Goal: Information Seeking & Learning: Learn about a topic

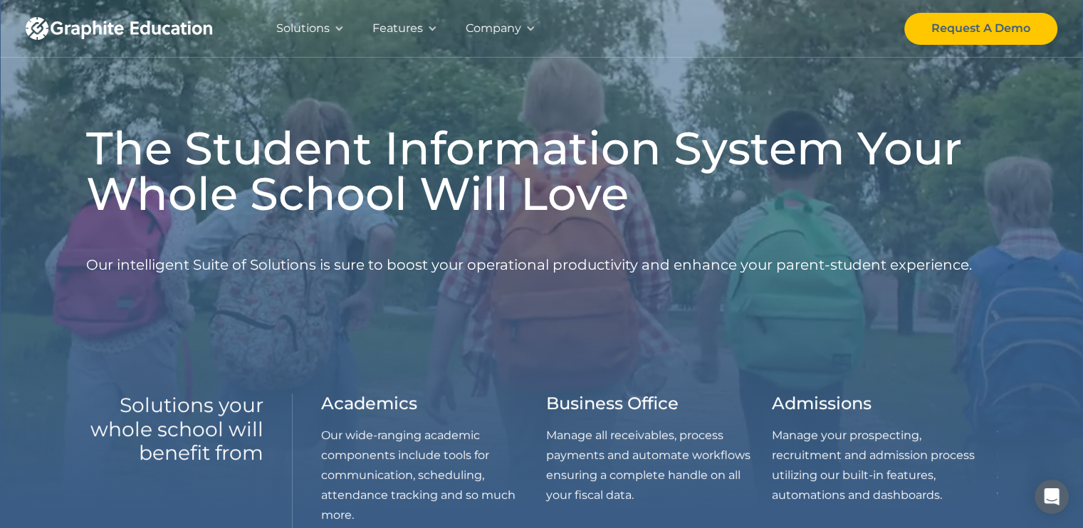
click at [488, 22] on div "Company" at bounding box center [494, 29] width 56 height 20
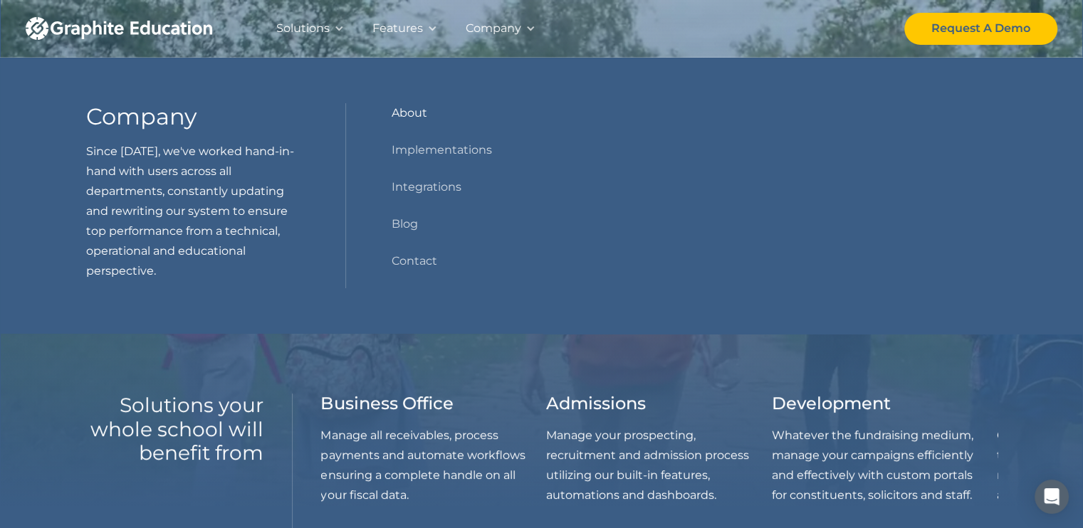
click at [410, 104] on link "About" at bounding box center [410, 113] width 36 height 20
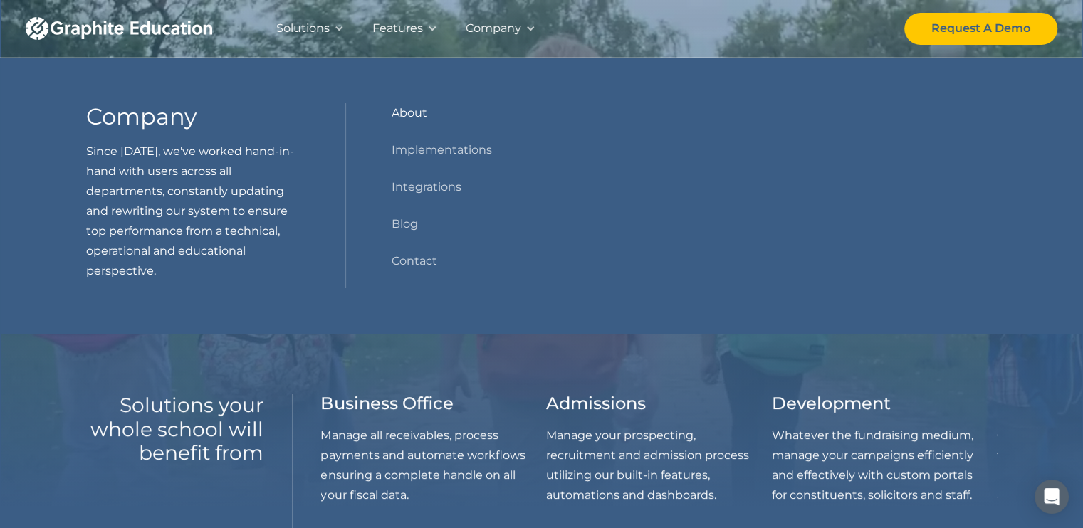
click at [410, 104] on link "About" at bounding box center [410, 113] width 36 height 20
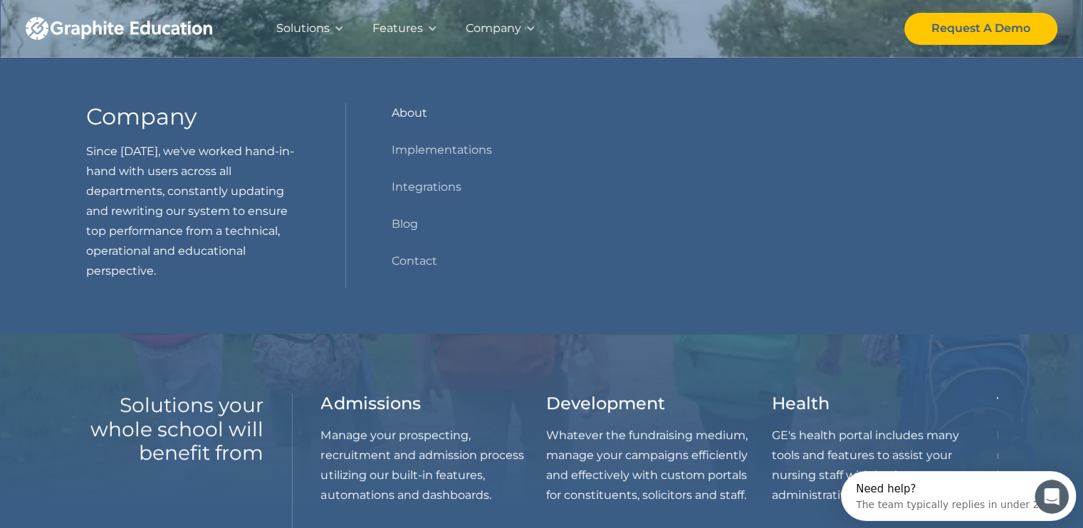
click at [410, 115] on link "About" at bounding box center [410, 113] width 36 height 20
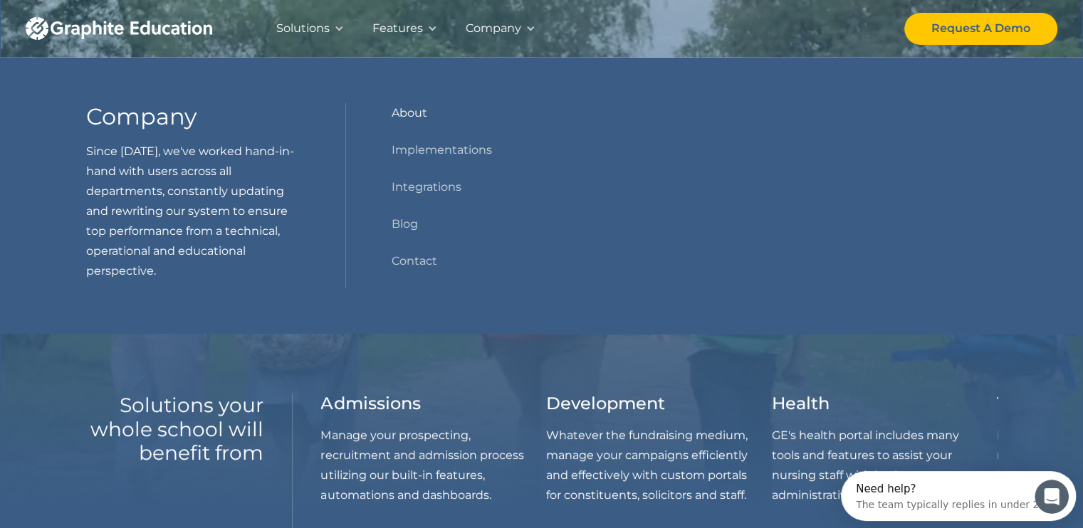
click at [392, 116] on link "About" at bounding box center [410, 113] width 36 height 20
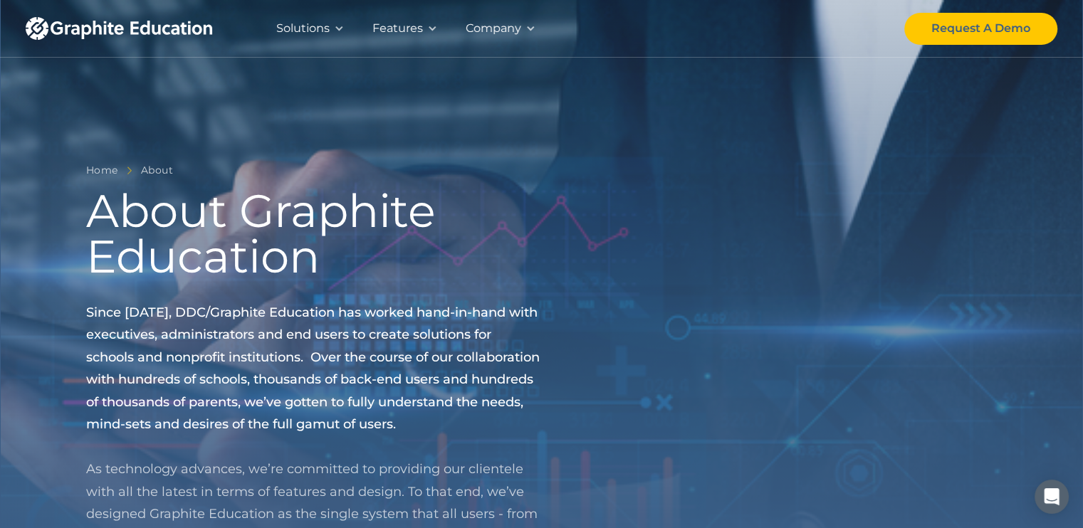
click at [308, 29] on div "Solutions" at bounding box center [302, 29] width 53 height 20
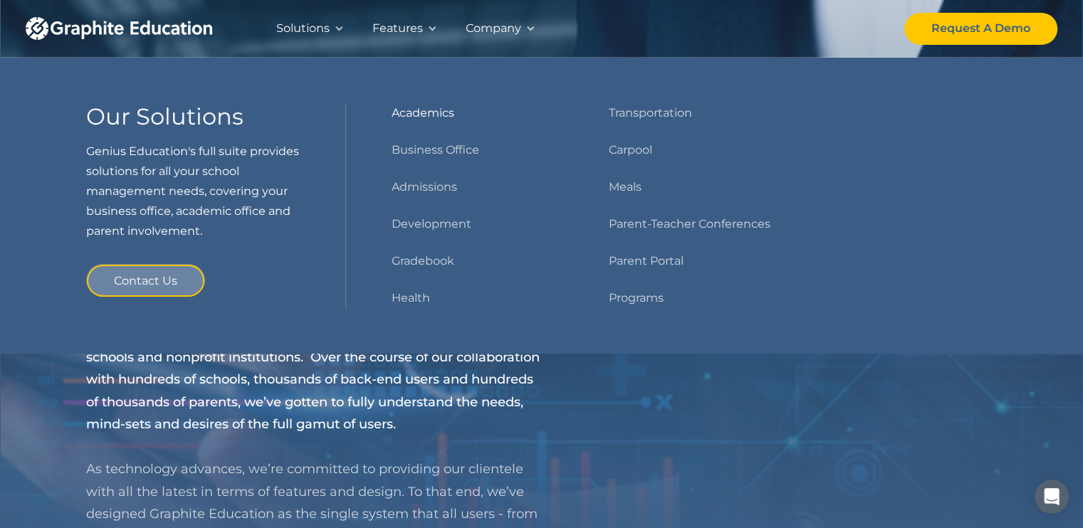
click at [422, 113] on link "Academics" at bounding box center [423, 113] width 63 height 20
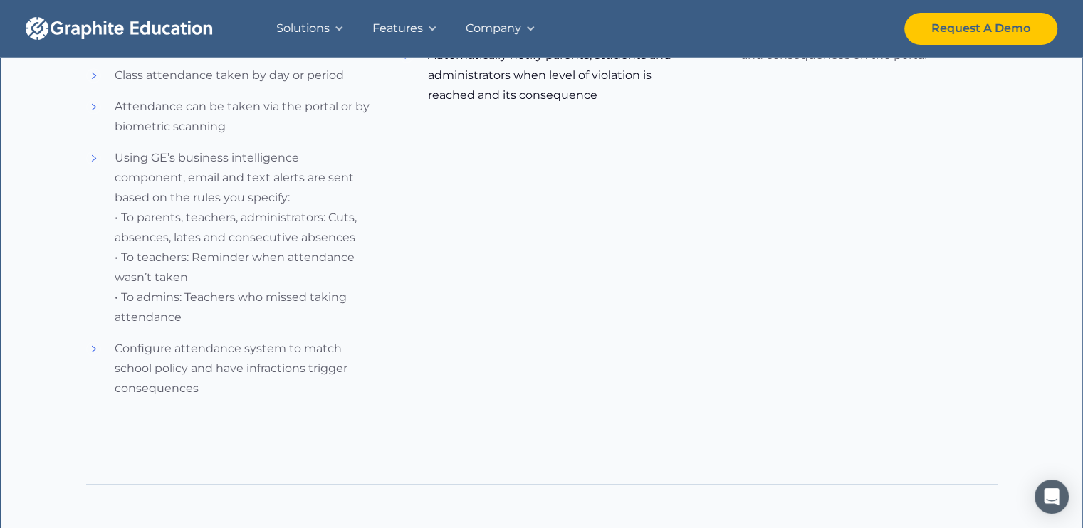
scroll to position [1635, 0]
click at [505, 33] on div "Company" at bounding box center [494, 29] width 56 height 20
